Goal: Transaction & Acquisition: Purchase product/service

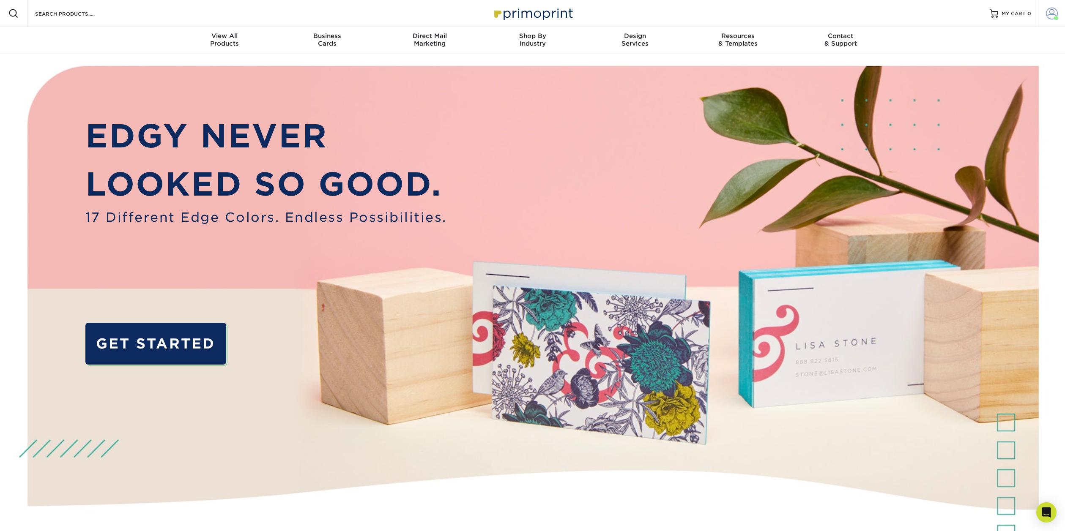
click at [1048, 12] on span at bounding box center [1052, 14] width 12 height 12
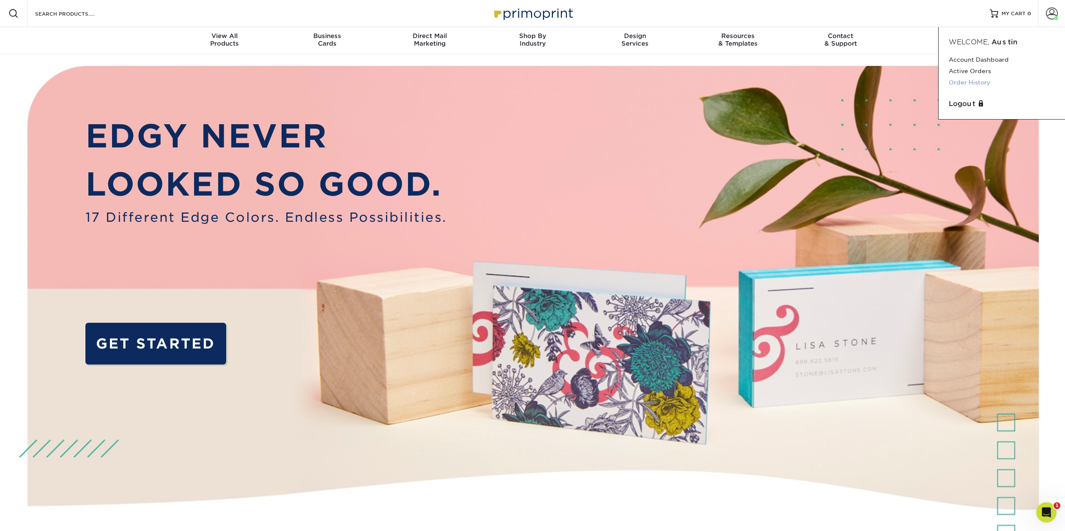
click at [974, 83] on link "Order History" at bounding box center [1002, 82] width 106 height 11
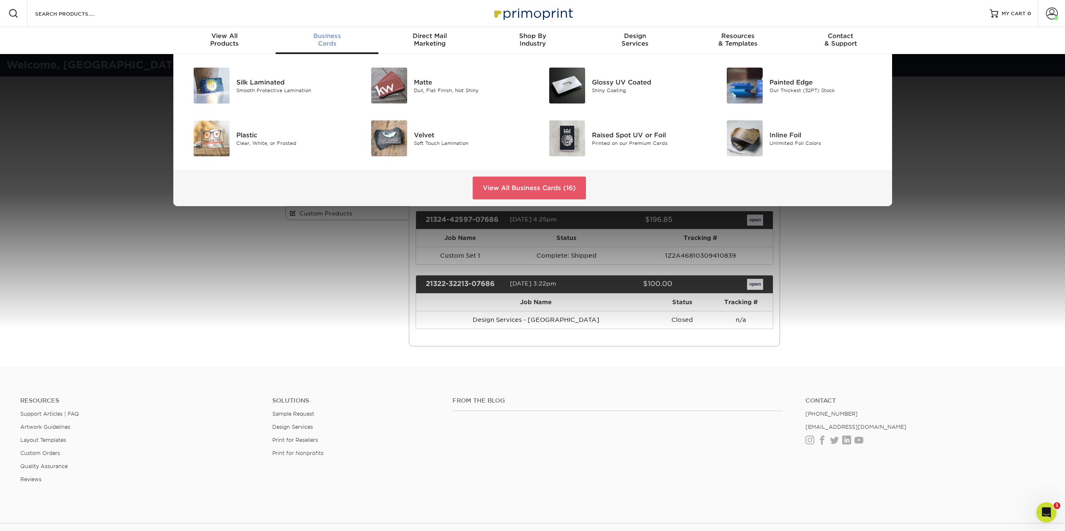
click at [333, 38] on span "Business" at bounding box center [327, 36] width 103 height 8
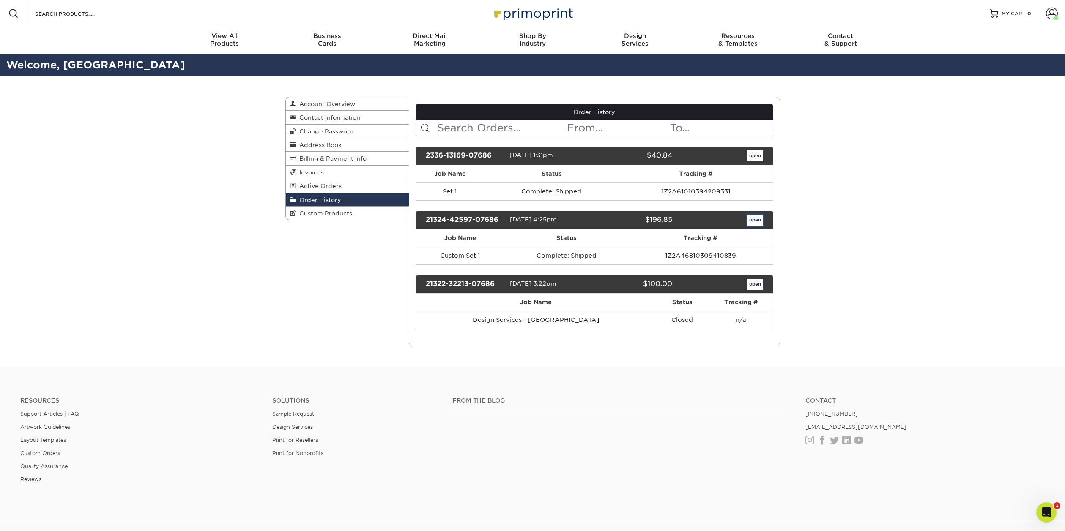
click at [755, 220] on link "open" at bounding box center [755, 220] width 16 height 11
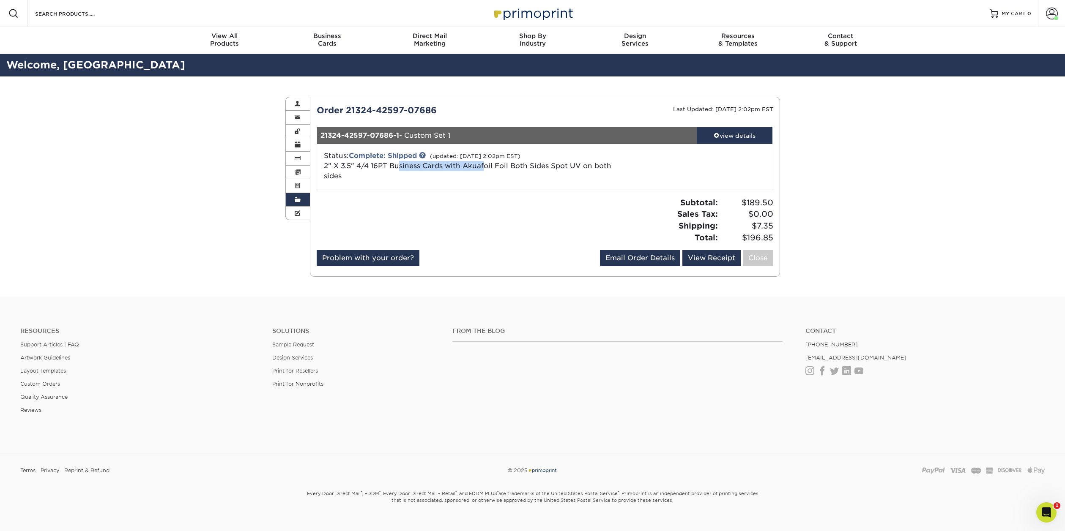
drag, startPoint x: 398, startPoint y: 165, endPoint x: 485, endPoint y: 169, distance: 87.6
click at [485, 169] on span "2" X 3.5" 4/4 16PT Business Cards with Akuafoil Foil Both Sides Spot UV on both…" at bounding box center [467, 171] width 287 height 18
drag, startPoint x: 511, startPoint y: 167, endPoint x: 597, endPoint y: 168, distance: 85.8
click at [597, 168] on span "2" X 3.5" 4/4 16PT Business Cards with Akuafoil Foil Both Sides Spot UV on both…" at bounding box center [467, 171] width 287 height 18
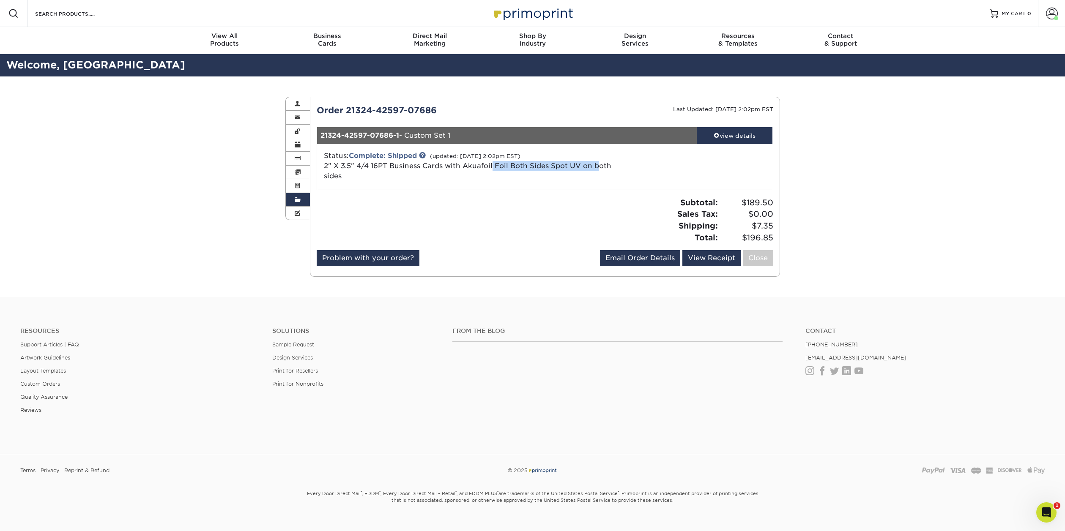
click at [597, 168] on span "2" X 3.5" 4/4 16PT Business Cards with Akuafoil Foil Both Sides Spot UV on both…" at bounding box center [467, 171] width 287 height 18
drag, startPoint x: 578, startPoint y: 166, endPoint x: 468, endPoint y: 165, distance: 109.9
click at [507, 160] on div "Status: Complete: Shipped (updated: 03/06/2023 2:02pm EST) 2" X 3.5" 4/4 16PT B…" at bounding box center [468, 166] width 303 height 30
click at [343, 175] on div "Status: Complete: Shipped (updated: 03/06/2023 2:02pm EST) 2" X 3.5" 4/4 16PT B…" at bounding box center [468, 166] width 303 height 30
drag, startPoint x: 336, startPoint y: 176, endPoint x: 399, endPoint y: 166, distance: 64.3
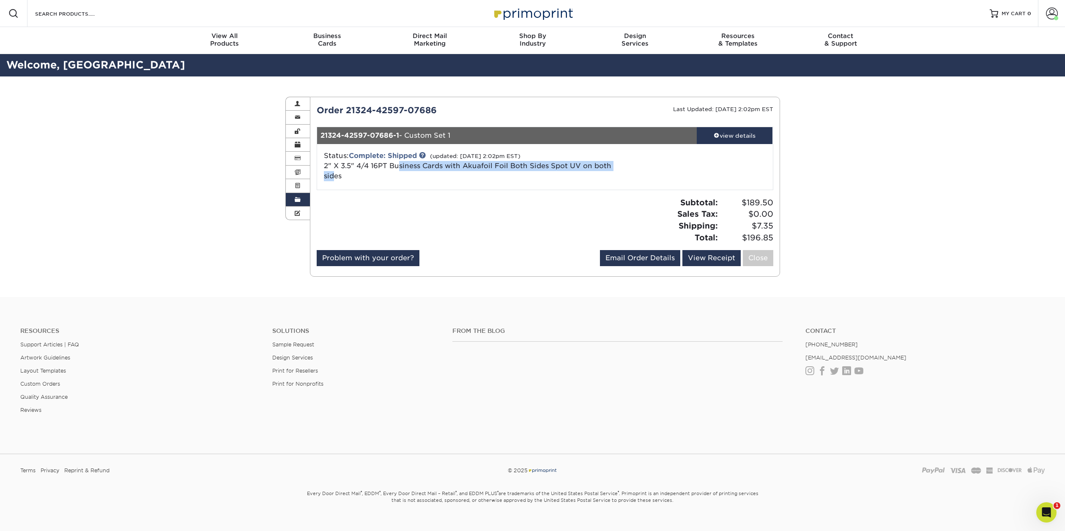
click at [399, 166] on span "2" X 3.5" 4/4 16PT Business Cards with Akuafoil Foil Both Sides Spot UV on both…" at bounding box center [467, 171] width 287 height 18
click at [725, 133] on div "view details" at bounding box center [735, 135] width 76 height 8
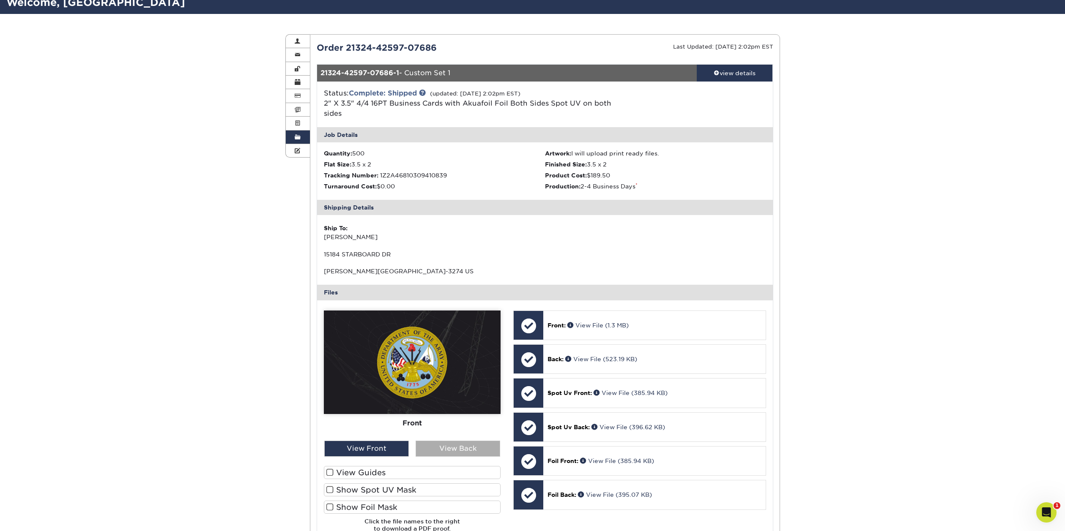
scroll to position [127, 0]
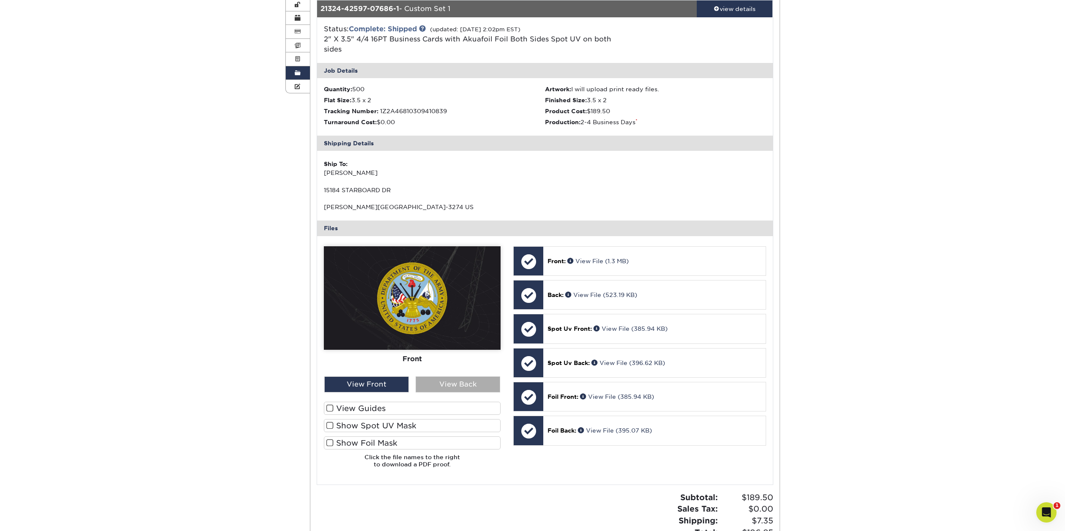
click at [449, 386] on div "View Back" at bounding box center [458, 385] width 85 height 16
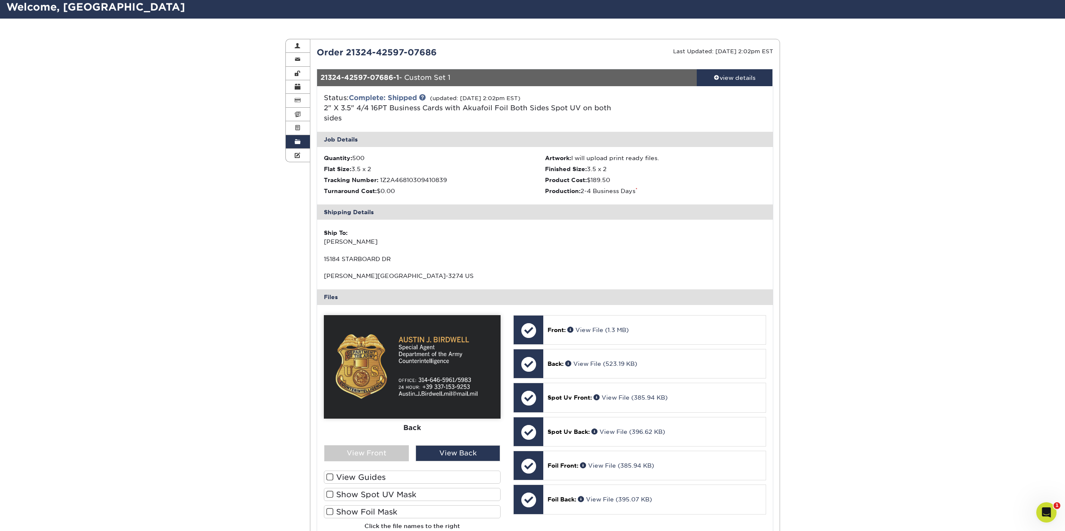
scroll to position [169, 0]
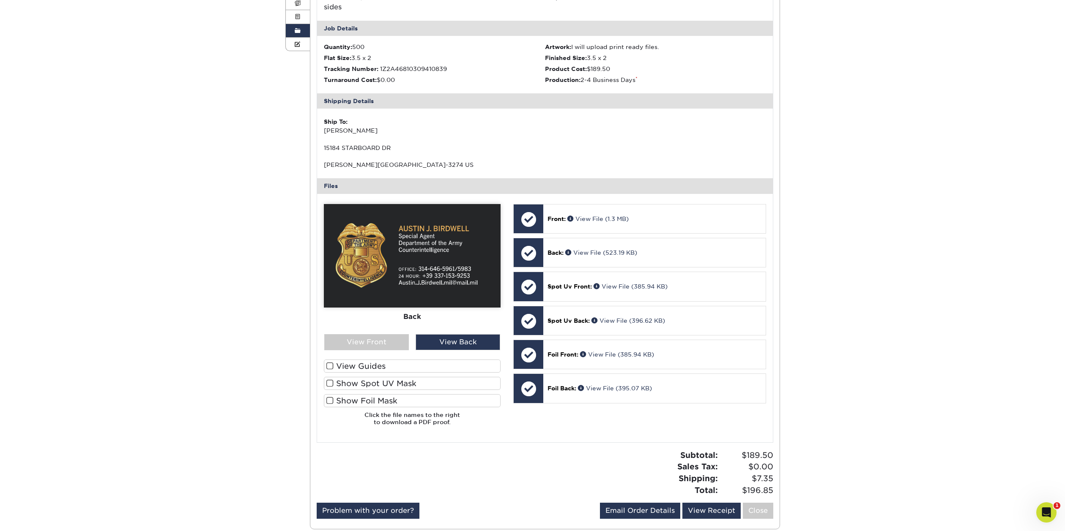
click at [331, 383] on span at bounding box center [329, 384] width 7 height 8
click at [0, 0] on input "Show Spot UV Mask" at bounding box center [0, 0] width 0 height 0
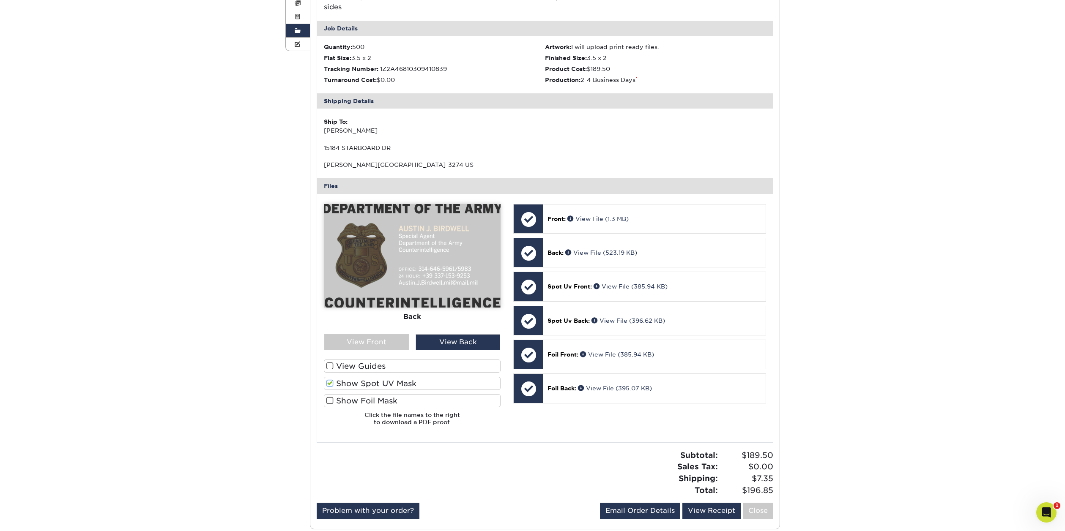
click at [329, 386] on span at bounding box center [329, 384] width 7 height 8
click at [0, 0] on input "Show Spot UV Mask" at bounding box center [0, 0] width 0 height 0
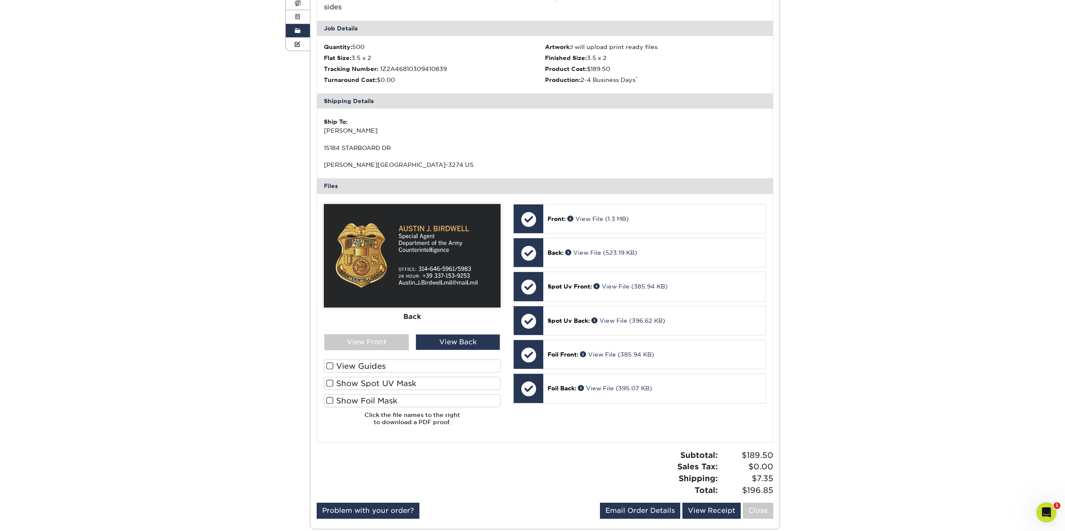
click at [330, 402] on span at bounding box center [329, 401] width 7 height 8
click at [0, 0] on input "Show Foil Mask" at bounding box center [0, 0] width 0 height 0
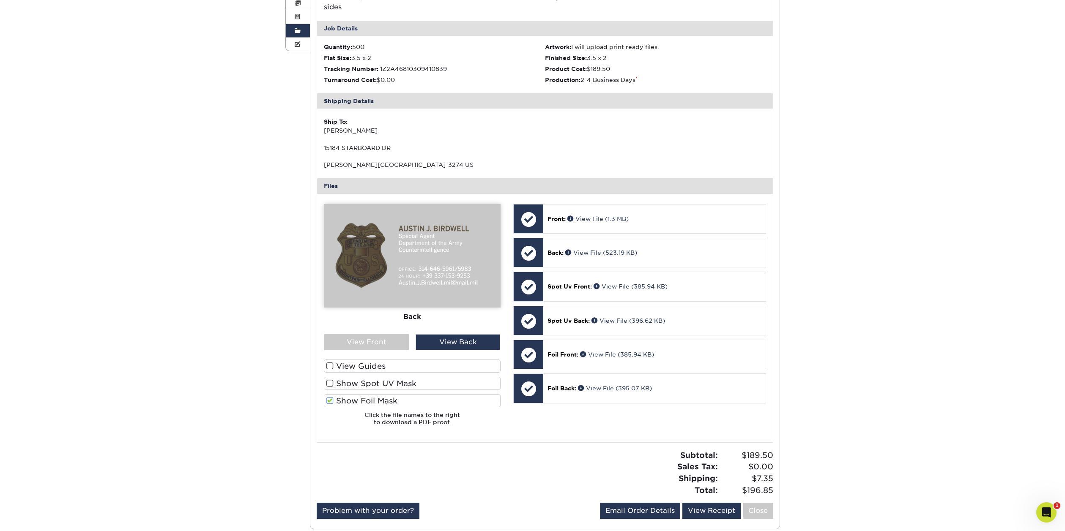
click at [330, 400] on span at bounding box center [329, 401] width 7 height 8
click at [0, 0] on input "Show Foil Mask" at bounding box center [0, 0] width 0 height 0
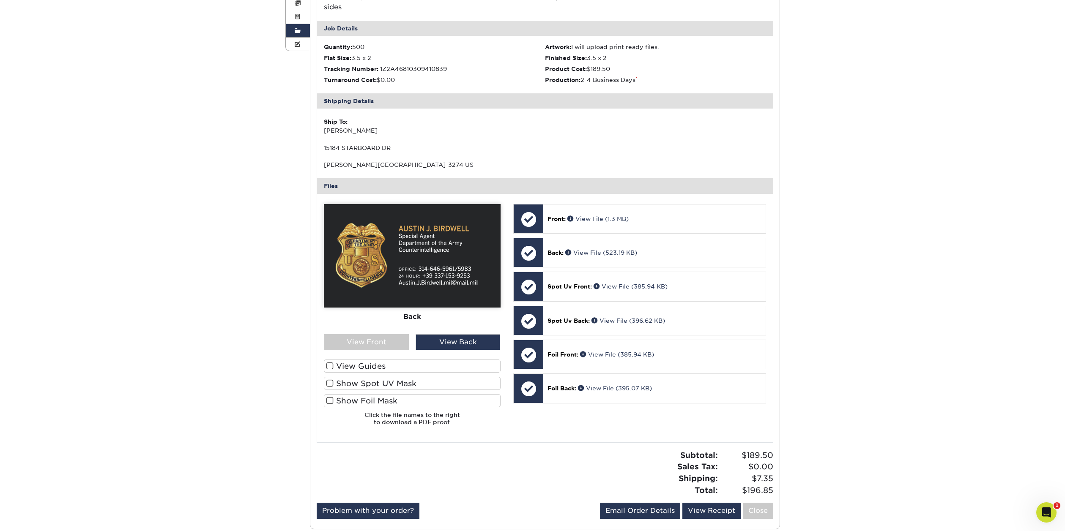
click at [331, 366] on span at bounding box center [329, 366] width 7 height 8
click at [0, 0] on input "View Guides" at bounding box center [0, 0] width 0 height 0
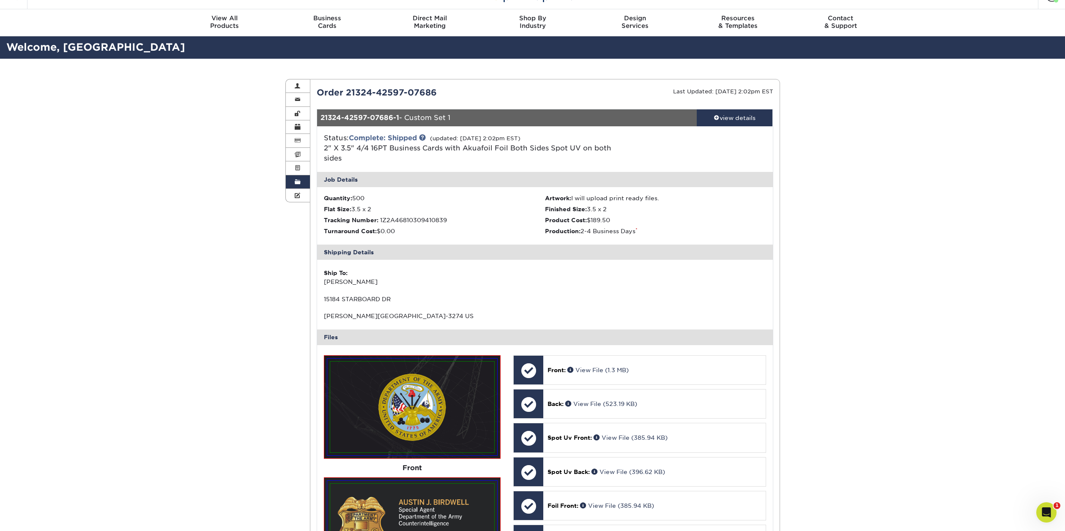
scroll to position [0, 0]
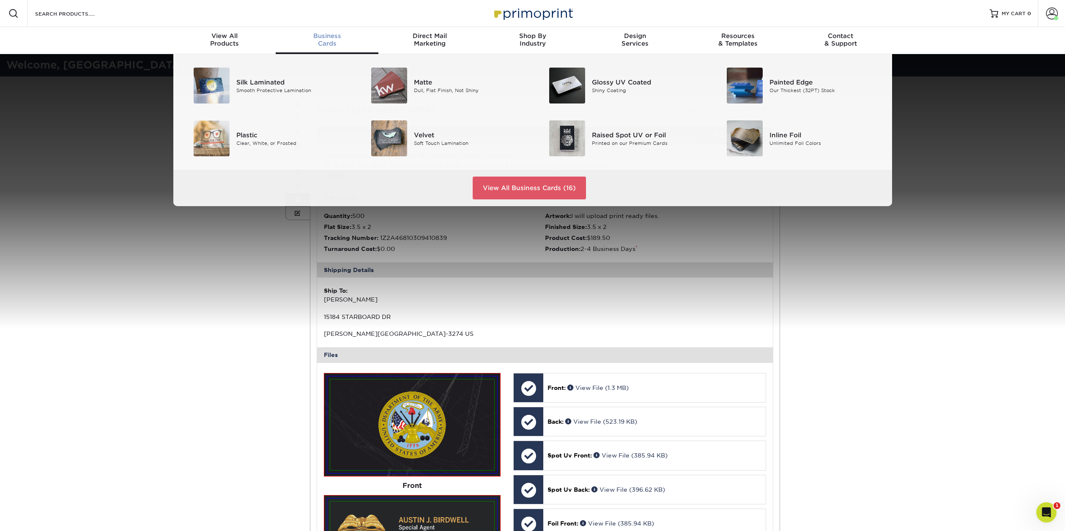
click at [338, 37] on span "Business" at bounding box center [327, 36] width 103 height 8
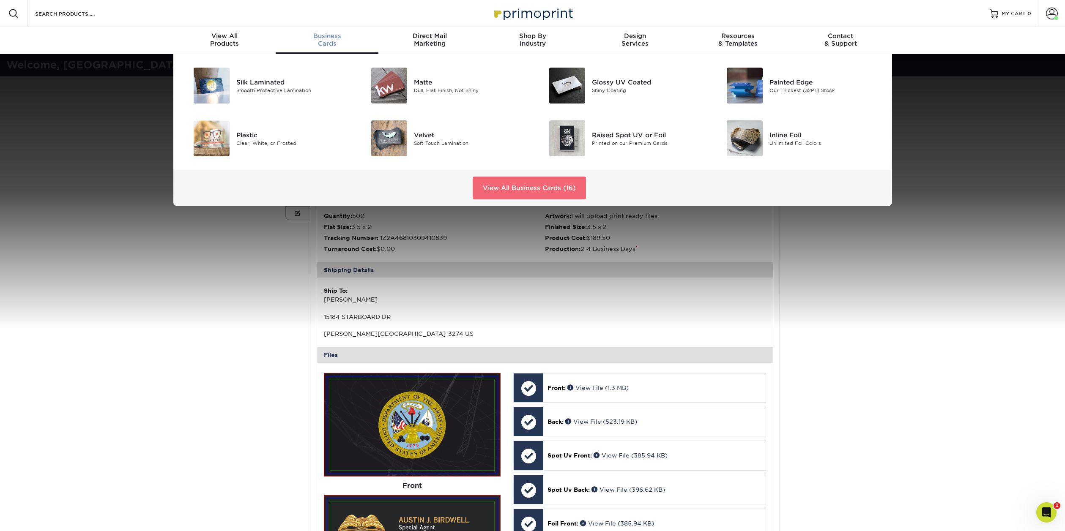
click at [529, 195] on link "View All Business Cards (16)" at bounding box center [529, 188] width 113 height 23
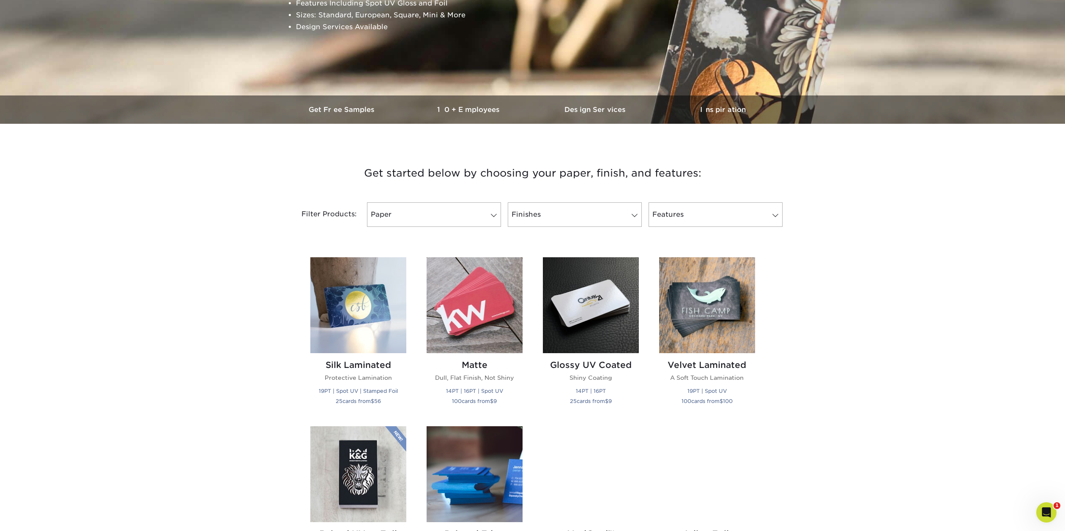
scroll to position [254, 0]
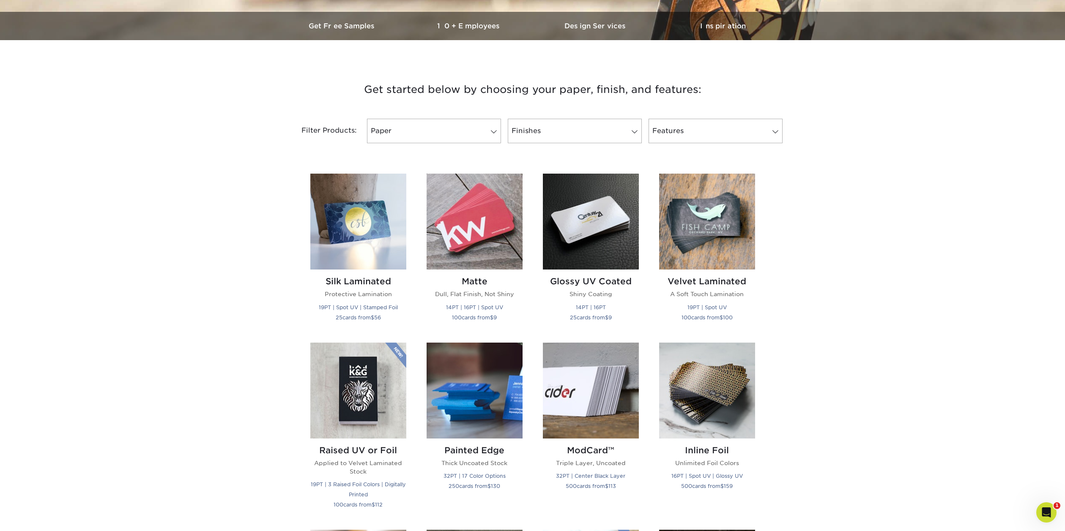
click at [824, 233] on div "Get started below by choosing your paper, finish, and features: Filtered Matche…" at bounding box center [532, 522] width 1065 height 925
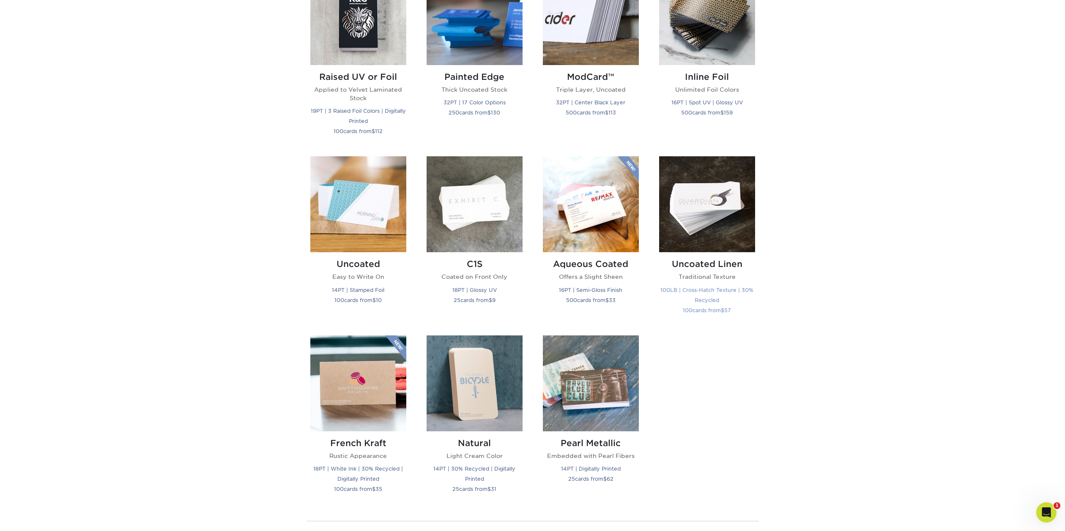
scroll to position [634, 0]
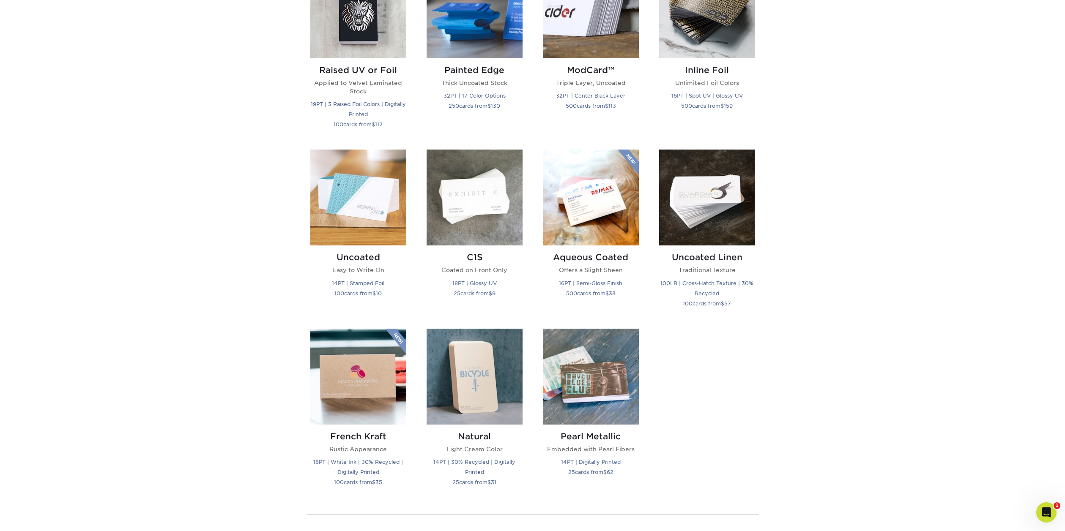
click at [90, 263] on div "Get started below by choosing your paper, finish, and features: Filtered Matche…" at bounding box center [532, 142] width 1065 height 925
click at [110, 222] on div "Get started below by choosing your paper, finish, and features: Filtered Matche…" at bounding box center [532, 142] width 1065 height 925
drag, startPoint x: 772, startPoint y: 346, endPoint x: 780, endPoint y: 346, distance: 8.5
click at [774, 347] on div "Get started below by choosing your paper, finish, and features: Filtered Matche…" at bounding box center [532, 142] width 1065 height 925
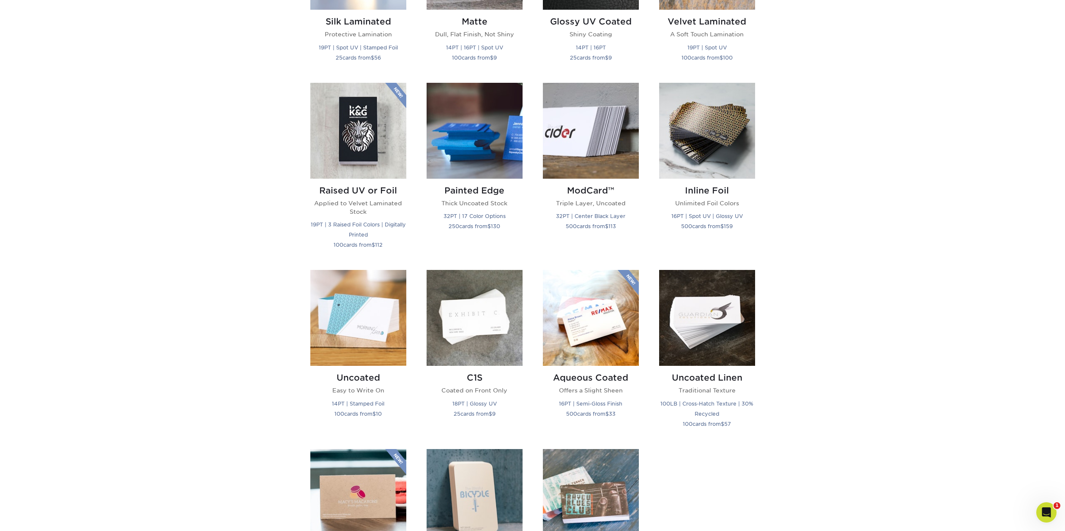
scroll to position [507, 0]
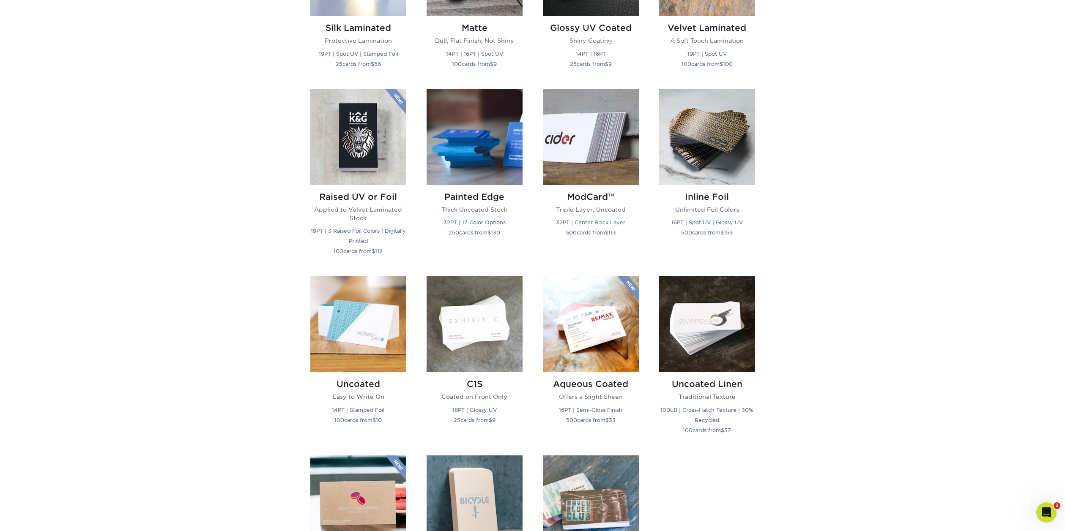
click at [107, 150] on div "Get started below by choosing your paper, finish, and features: Filtered Matche…" at bounding box center [532, 269] width 1065 height 925
click at [93, 142] on div "Get started below by choosing your paper, finish, and features: Filtered Matche…" at bounding box center [532, 269] width 1065 height 925
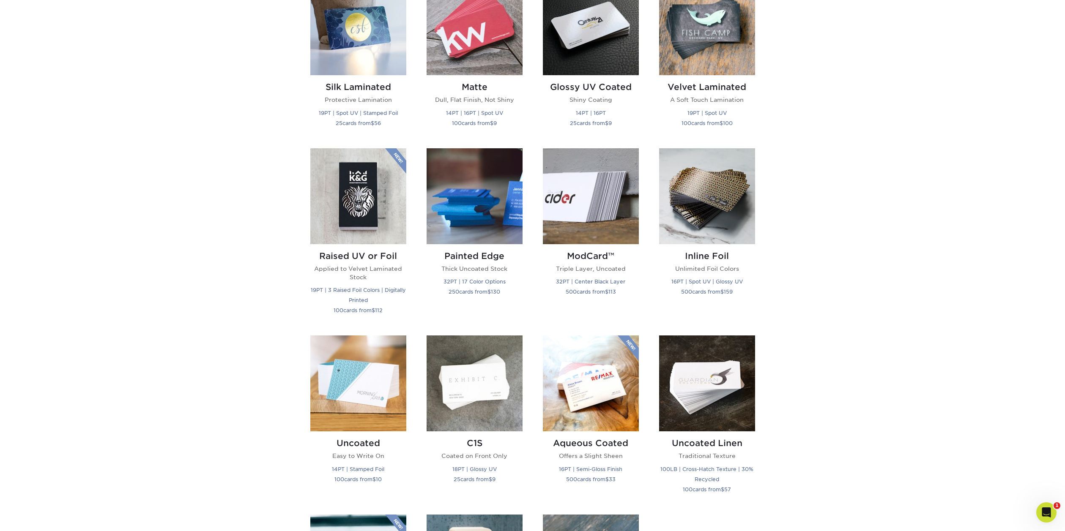
scroll to position [380, 0]
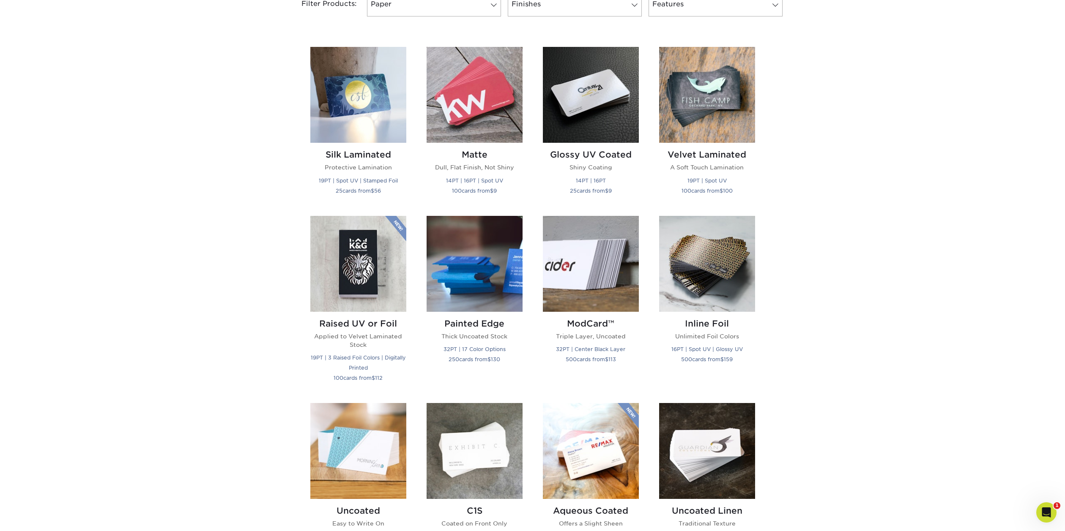
click at [416, 212] on div "Silk Laminated Protective Lamination 19PT | Spot UV | Stamped Foil 25 cards fro…" at bounding box center [532, 399] width 465 height 725
click at [822, 197] on div "Get started below by choosing your paper, finish, and features: Filtered Matche…" at bounding box center [532, 396] width 1065 height 925
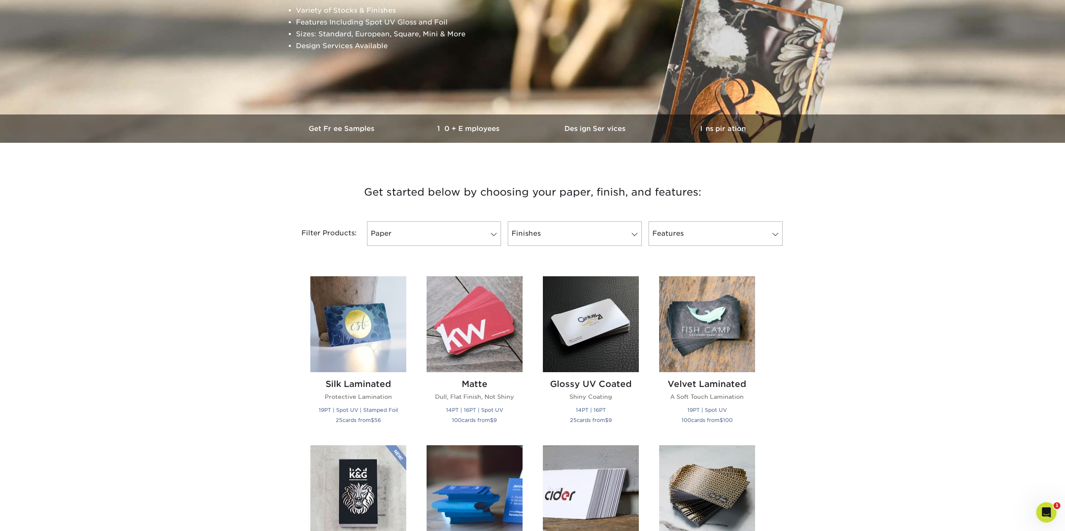
scroll to position [0, 0]
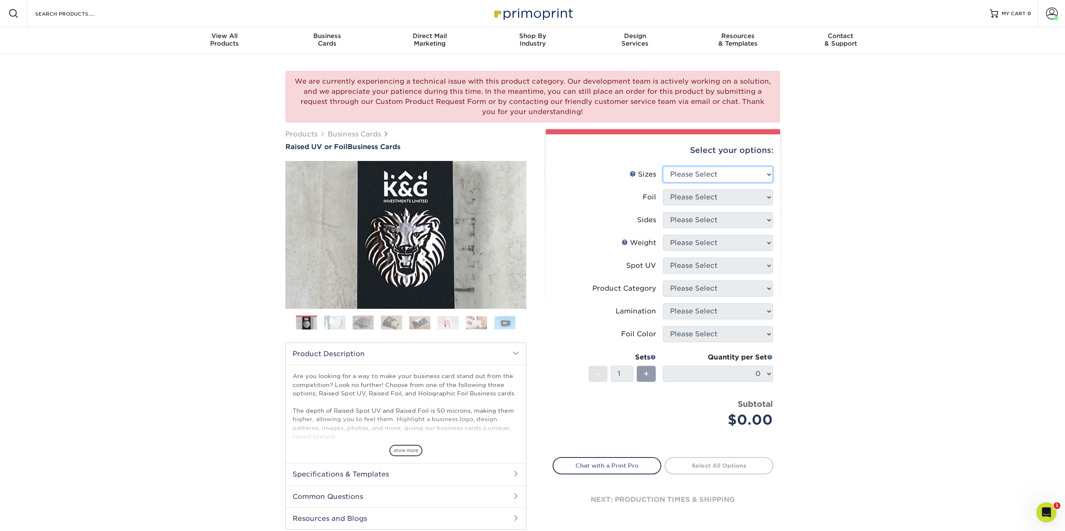
click at [741, 170] on select "Please Select 2" x 3.5" - Standard" at bounding box center [718, 175] width 110 height 16
select select "2.00x3.50"
click at [663, 167] on select "Please Select 2" x 3.5" - Standard" at bounding box center [718, 175] width 110 height 16
click at [733, 197] on select "Please Select No Yes" at bounding box center [718, 197] width 110 height 16
select select "1"
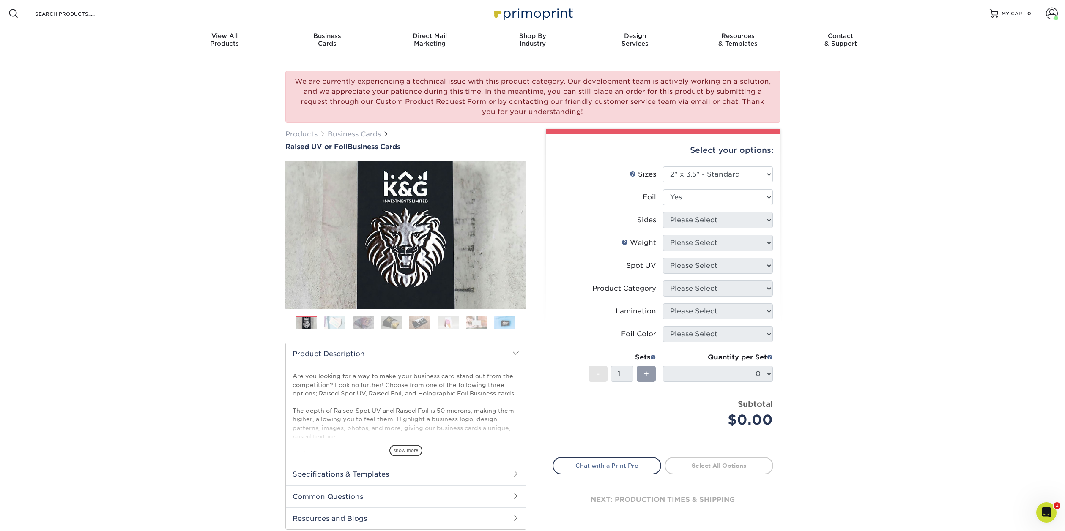
click at [663, 189] on select "Please Select No Yes" at bounding box center [718, 197] width 110 height 16
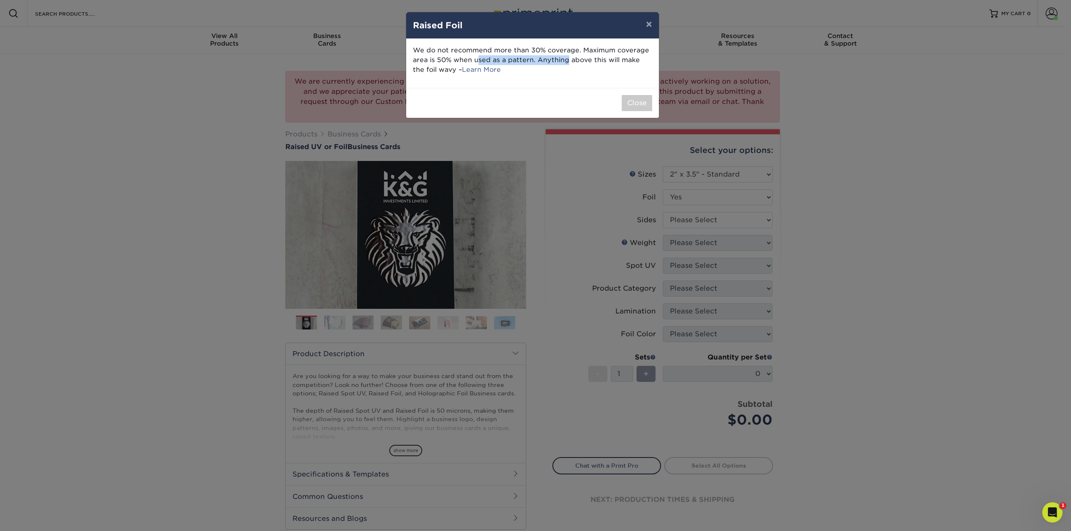
drag, startPoint x: 423, startPoint y: 57, endPoint x: 515, endPoint y: 61, distance: 92.3
click at [515, 61] on p "We do not recommend more than 30% coverage. Maximum coverage area is 50% when u…" at bounding box center [532, 60] width 239 height 29
drag, startPoint x: 548, startPoint y: 57, endPoint x: 618, endPoint y: 57, distance: 69.8
click at [618, 57] on p "We do not recommend more than 30% coverage. Maximum coverage area is 50% when u…" at bounding box center [532, 60] width 239 height 29
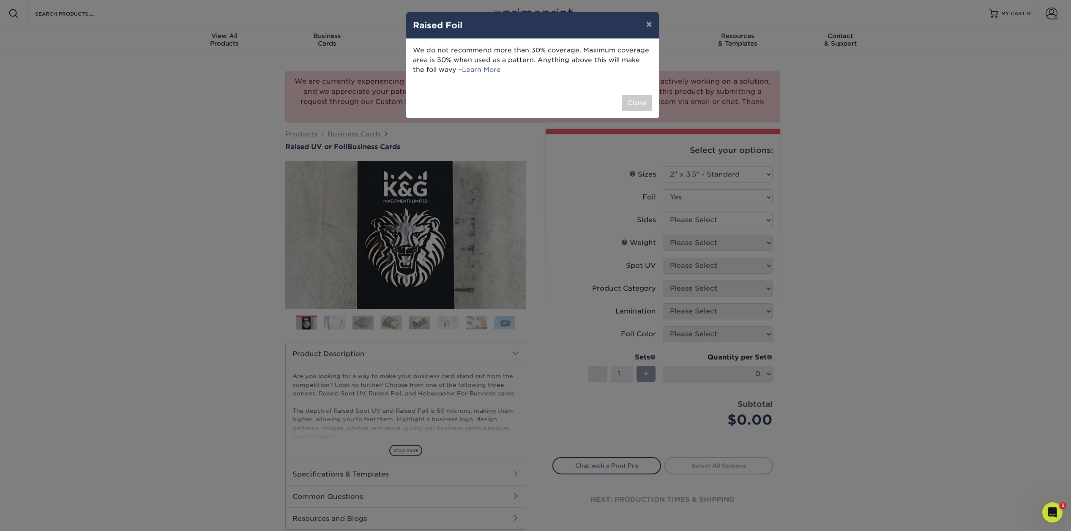
drag, startPoint x: 421, startPoint y: 67, endPoint x: 431, endPoint y: 68, distance: 10.2
click at [431, 68] on p "We do not recommend more than 30% coverage. Maximum coverage area is 50% when u…" at bounding box center [532, 60] width 239 height 29
click at [641, 103] on button "Close" at bounding box center [637, 103] width 30 height 16
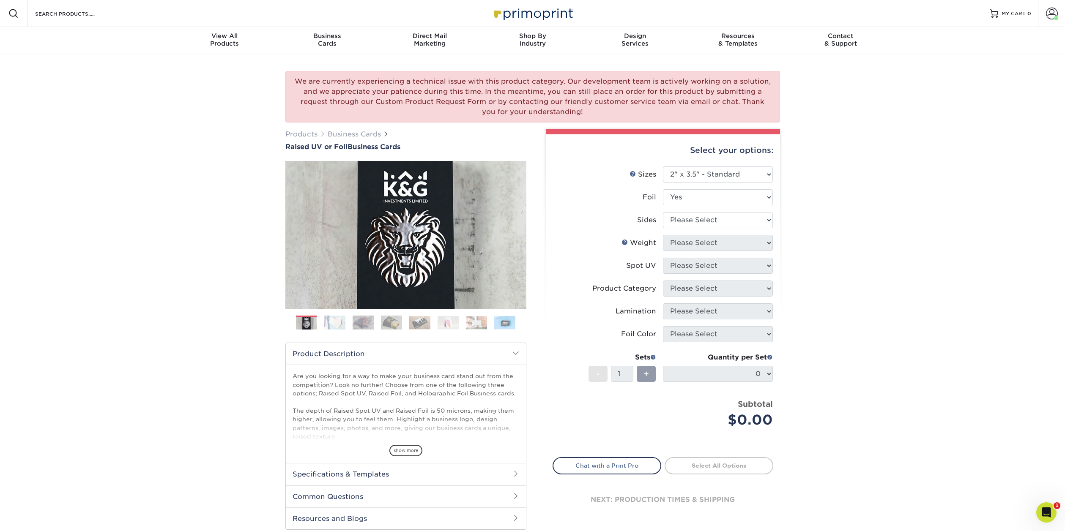
click at [883, 196] on div "We are currently experiencing a technical issue with this product category. Our…" at bounding box center [532, 309] width 1065 height 510
click at [704, 223] on select "Please Select Print Both Sides - Foil Both Sides Print Both Sides - Foil Front …" at bounding box center [718, 220] width 110 height 16
select select "e9e9dfb3-fba1-4d60-972c-fd9ca5904d33"
click at [663, 212] on select "Please Select Print Both Sides - Foil Both Sides Print Both Sides - Foil Front …" at bounding box center [718, 220] width 110 height 16
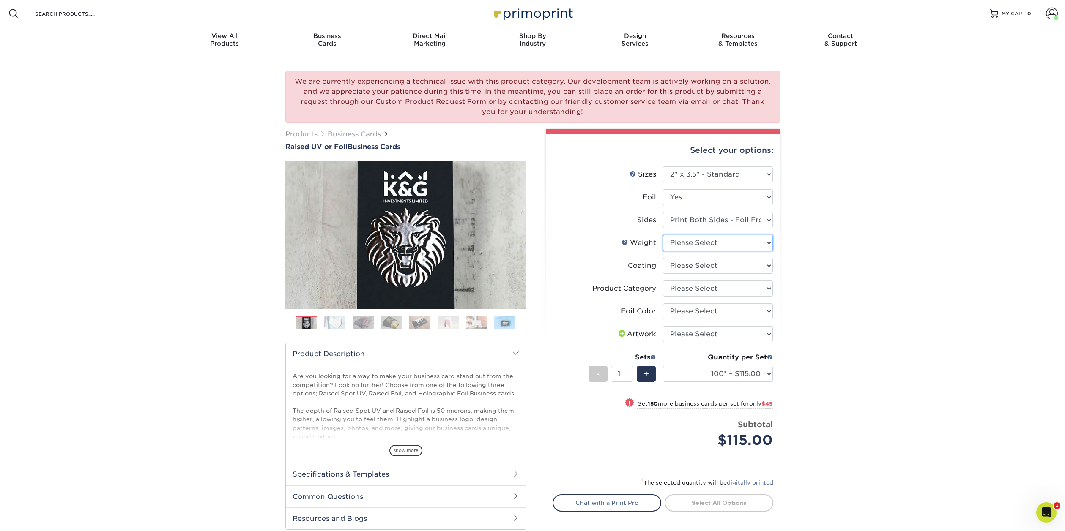
click at [703, 240] on select "Please Select 16PT" at bounding box center [718, 243] width 110 height 16
select select "16PT"
click at [663, 235] on select "Please Select 16PT" at bounding box center [718, 243] width 110 height 16
click at [706, 265] on select at bounding box center [718, 266] width 110 height 16
select select "3e7618de-abca-4bda-9f97-8b9129e913d8"
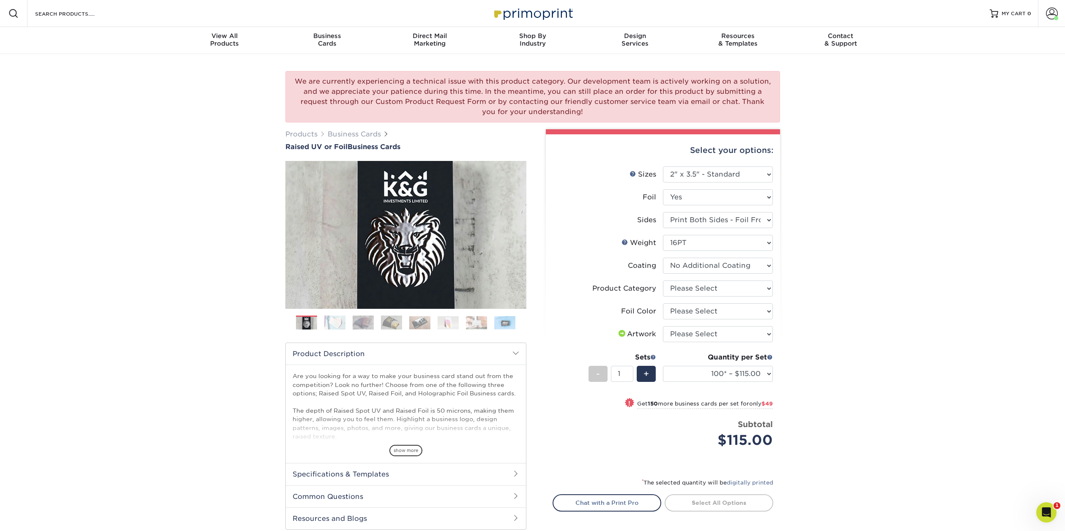
click at [663, 258] on select at bounding box center [718, 266] width 110 height 16
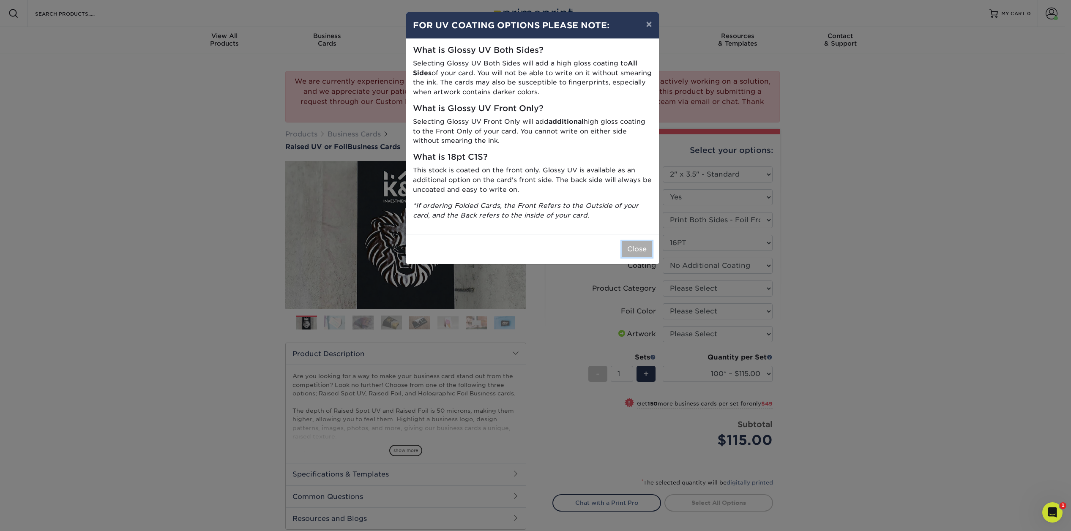
click at [642, 247] on button "Close" at bounding box center [637, 249] width 30 height 16
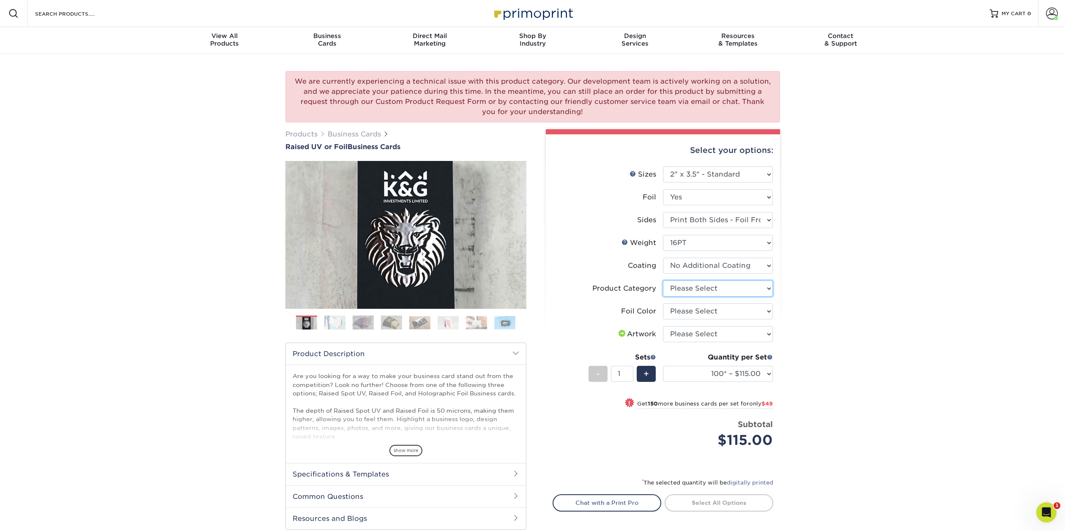
click at [725, 292] on select "Please Select Business Cards" at bounding box center [718, 289] width 110 height 16
select select "3b5148f1-0588-4f88-a218-97bcfdce65c1"
click at [663, 281] on select "Please Select Business Cards" at bounding box center [718, 289] width 110 height 16
click at [709, 311] on select "Please Select Silver Foil Gold Foil Holographic Foil" at bounding box center [718, 312] width 110 height 16
select select "acffa4a5-22f9-4585-ba3f-0adaa54b8c85"
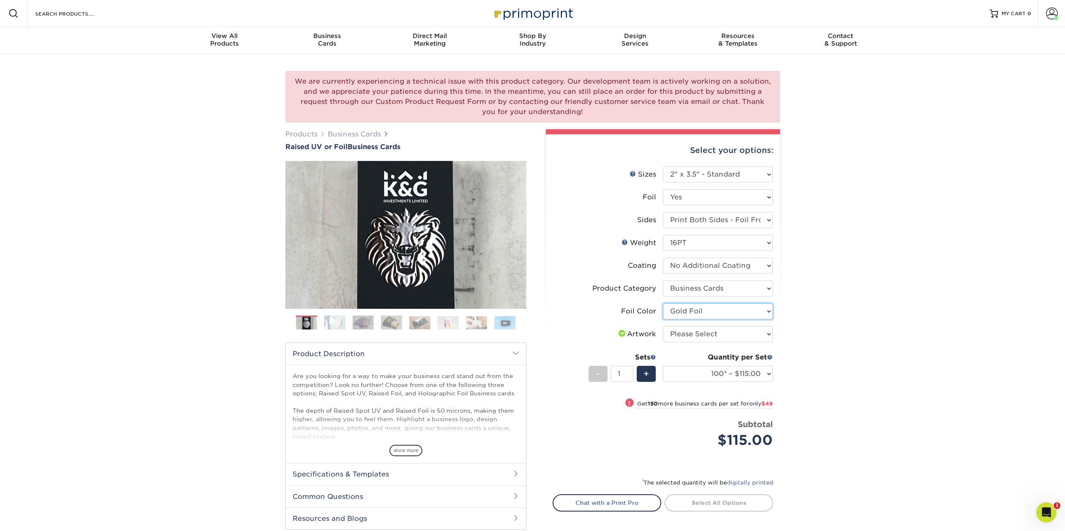
click at [663, 304] on select "Please Select Silver Foil Gold Foil Holographic Foil" at bounding box center [718, 312] width 110 height 16
click at [705, 337] on select "Please Select I will upload files I need a design - $100" at bounding box center [718, 334] width 110 height 16
select select "upload"
click at [663, 326] on select "Please Select I will upload files I need a design - $100" at bounding box center [718, 334] width 110 height 16
click at [830, 297] on div "We are currently experiencing a technical issue with this product category. Our…" at bounding box center [532, 323] width 1065 height 539
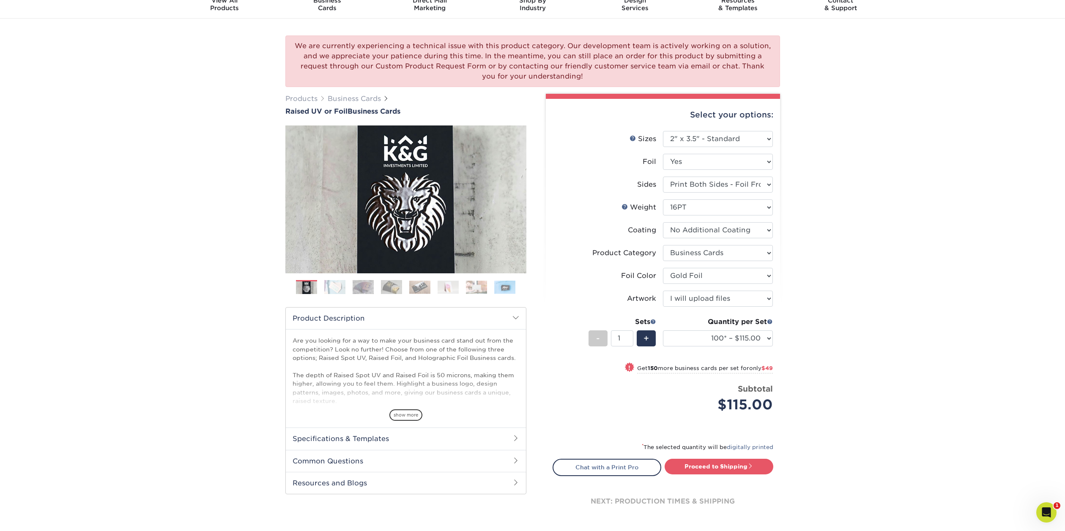
scroll to position [42, 0]
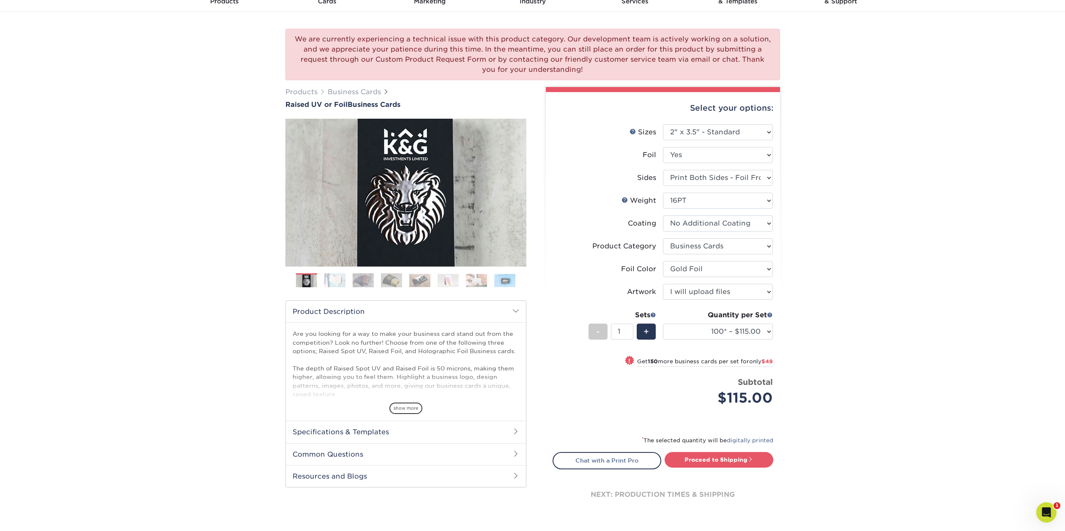
click at [330, 280] on img at bounding box center [334, 280] width 21 height 15
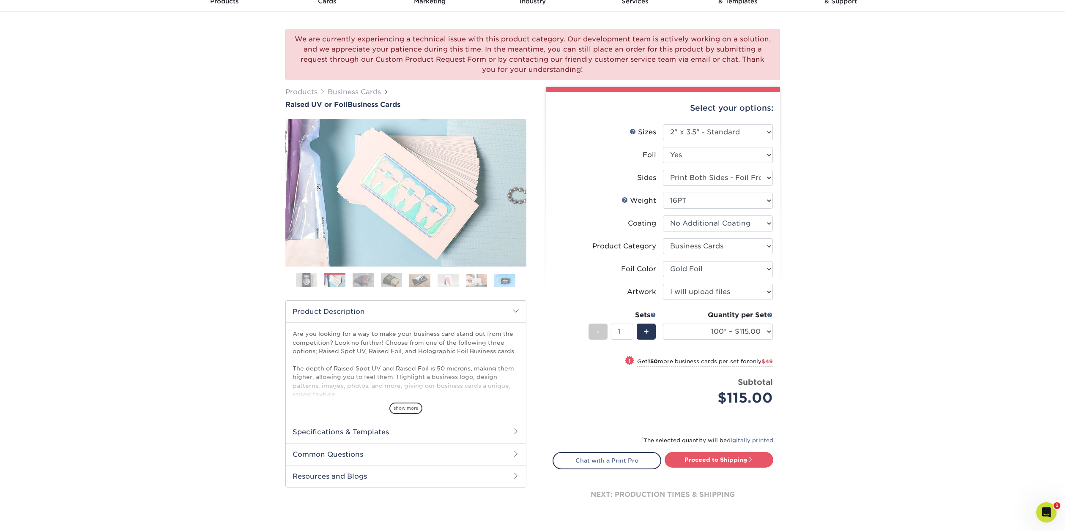
click at [366, 279] on img at bounding box center [363, 280] width 21 height 15
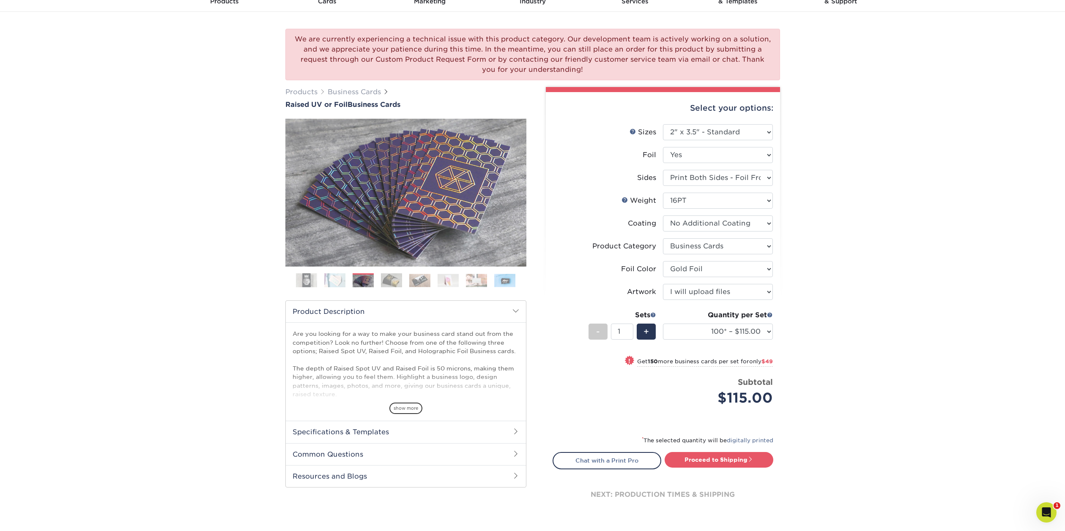
click at [395, 280] on img at bounding box center [391, 280] width 21 height 15
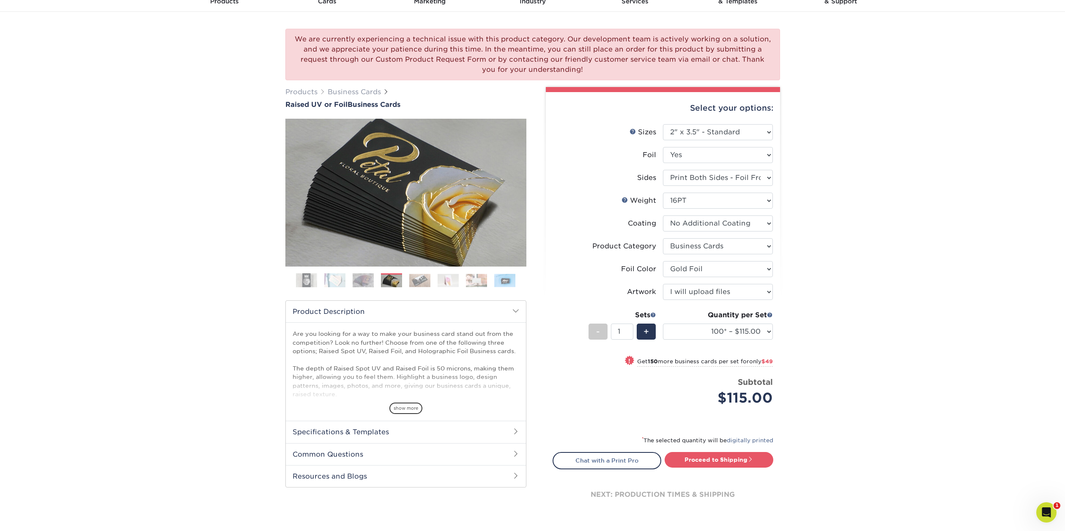
click at [415, 281] on img at bounding box center [419, 280] width 21 height 13
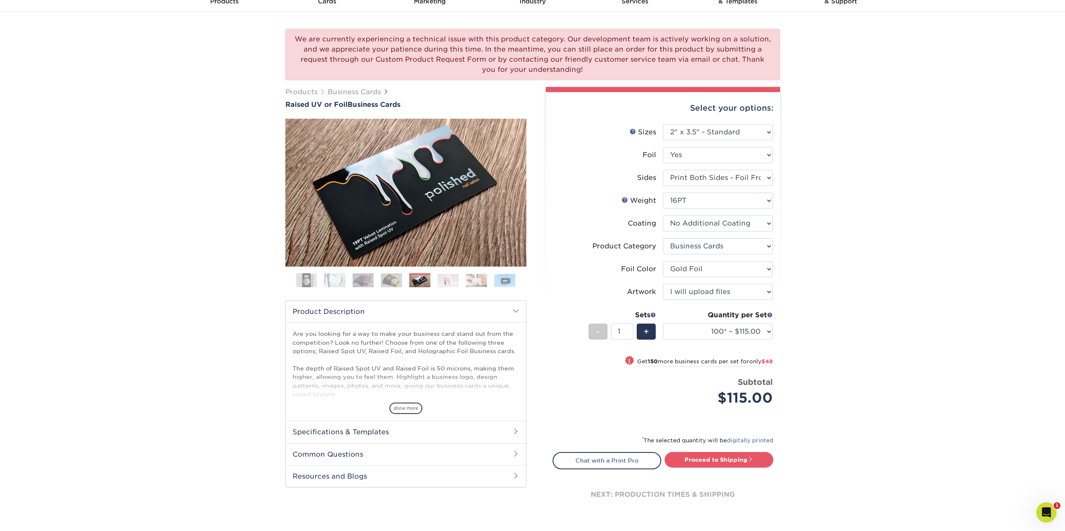
click at [451, 280] on img at bounding box center [448, 280] width 21 height 13
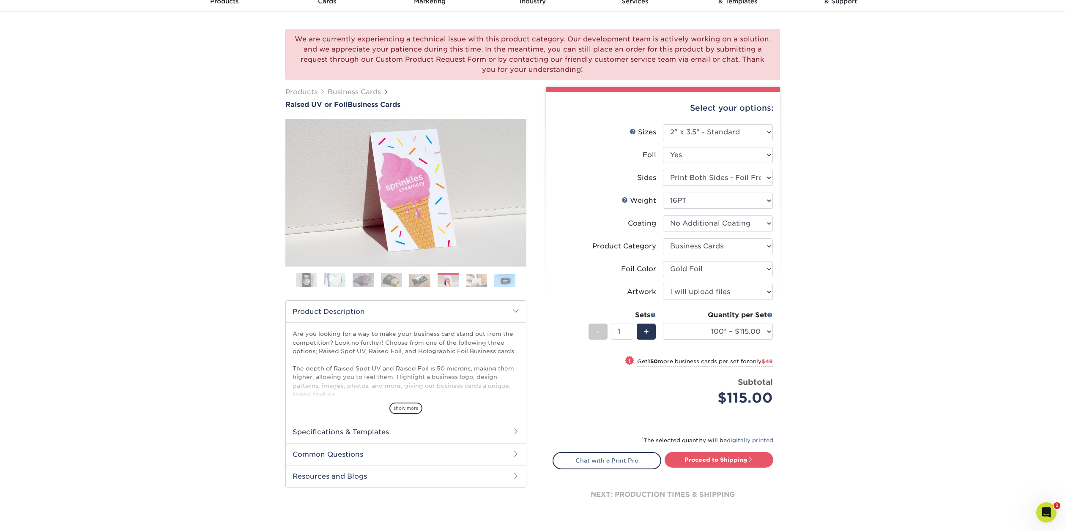
click at [476, 282] on img at bounding box center [476, 280] width 21 height 13
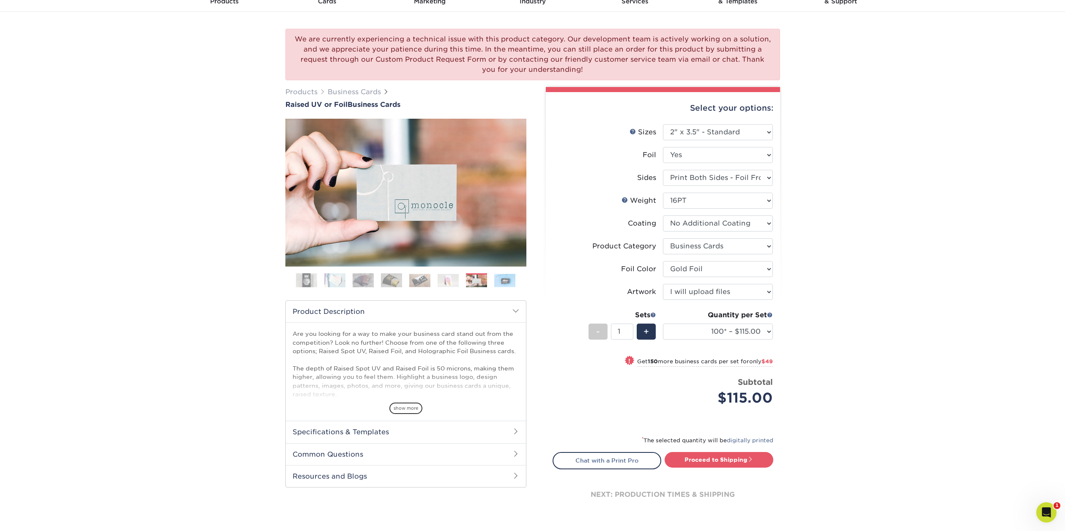
click at [503, 281] on img at bounding box center [504, 280] width 21 height 13
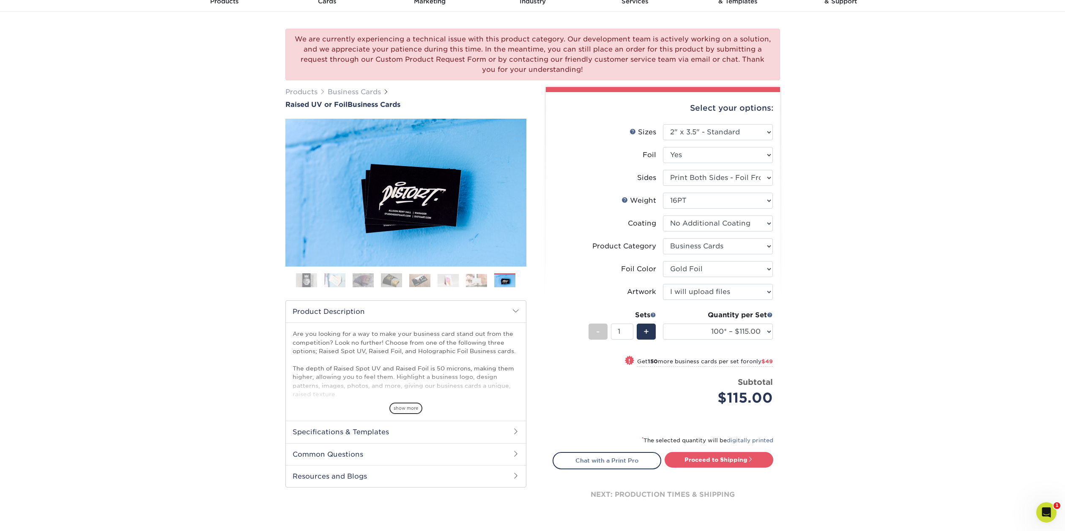
click at [306, 282] on img at bounding box center [306, 280] width 21 height 21
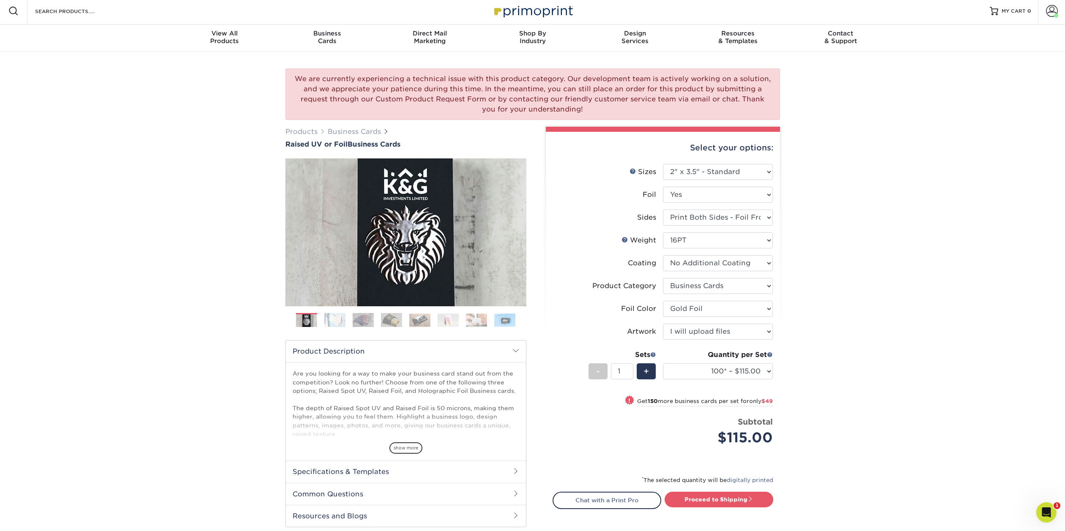
scroll to position [0, 0]
